Goal: Transaction & Acquisition: Purchase product/service

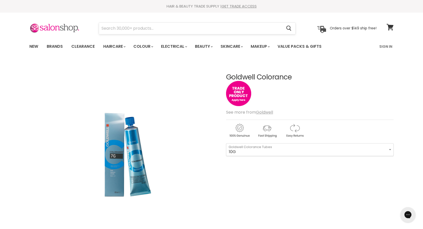
click at [187, 27] on input "Search" at bounding box center [190, 29] width 183 height 12
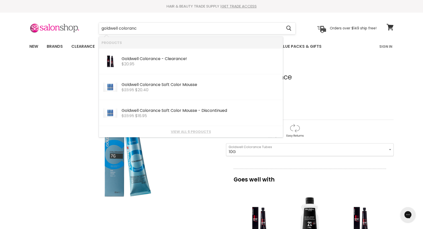
type input "goldwell colorance"
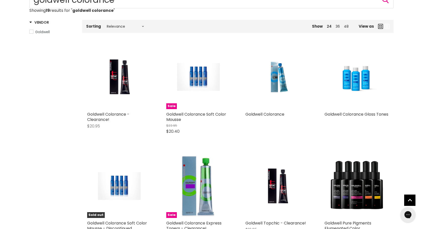
scroll to position [70, 0]
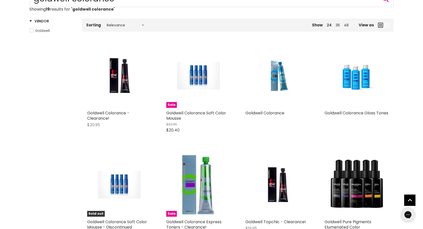
drag, startPoint x: 269, startPoint y: 61, endPoint x: 15, endPoint y: 105, distance: 258.6
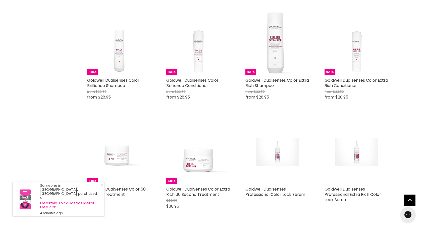
scroll to position [342, 0]
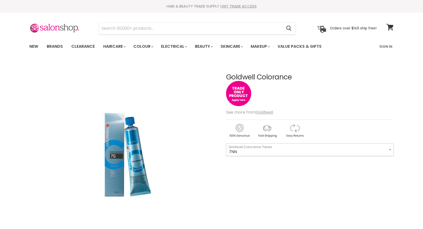
click at [276, 148] on select "7NN 4R 7BG 3VV 6R 6K 8OR 5RB 8G 5MB 7RB 5B 7KG 4G 6SB" at bounding box center [310, 149] width 168 height 13
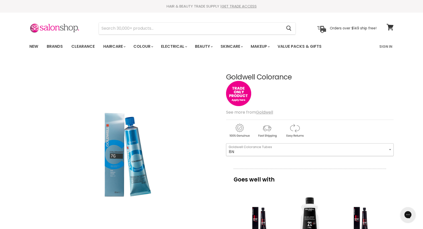
click at [226, 143] on select "7NN 4R 7BG 3VV 6R 6K 8OR 5RB 8G 5MB 7RB 5B 7KG 4G 6SB" at bounding box center [310, 149] width 168 height 13
select select "8N"
